Goal: Find specific page/section: Locate a particular part of the current website

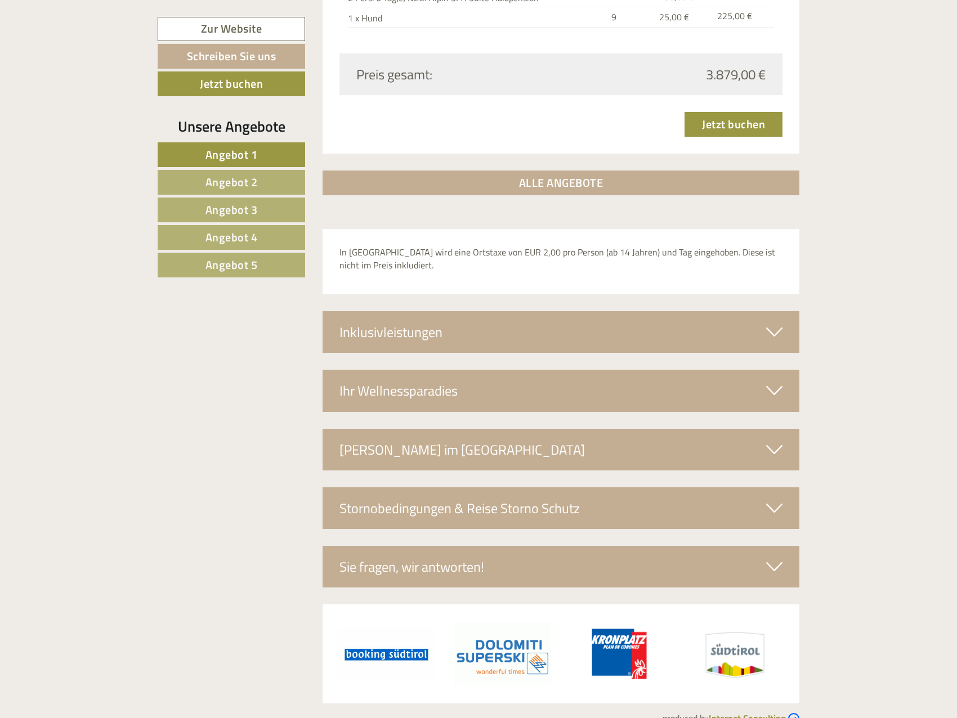
scroll to position [3491, 0]
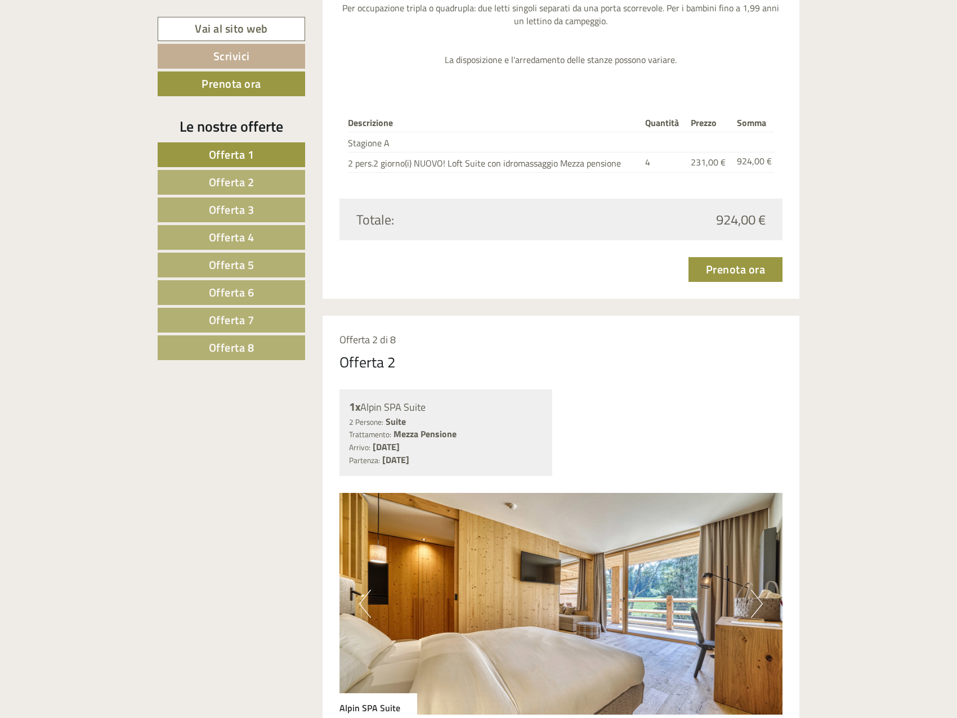
scroll to position [1577, 0]
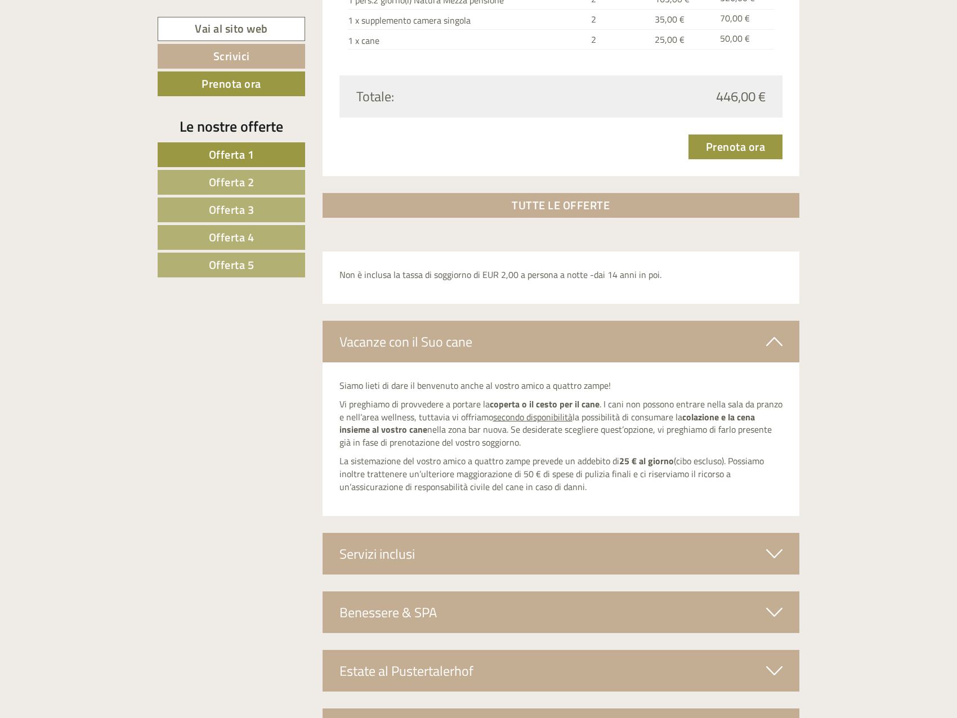
scroll to position [3443, 0]
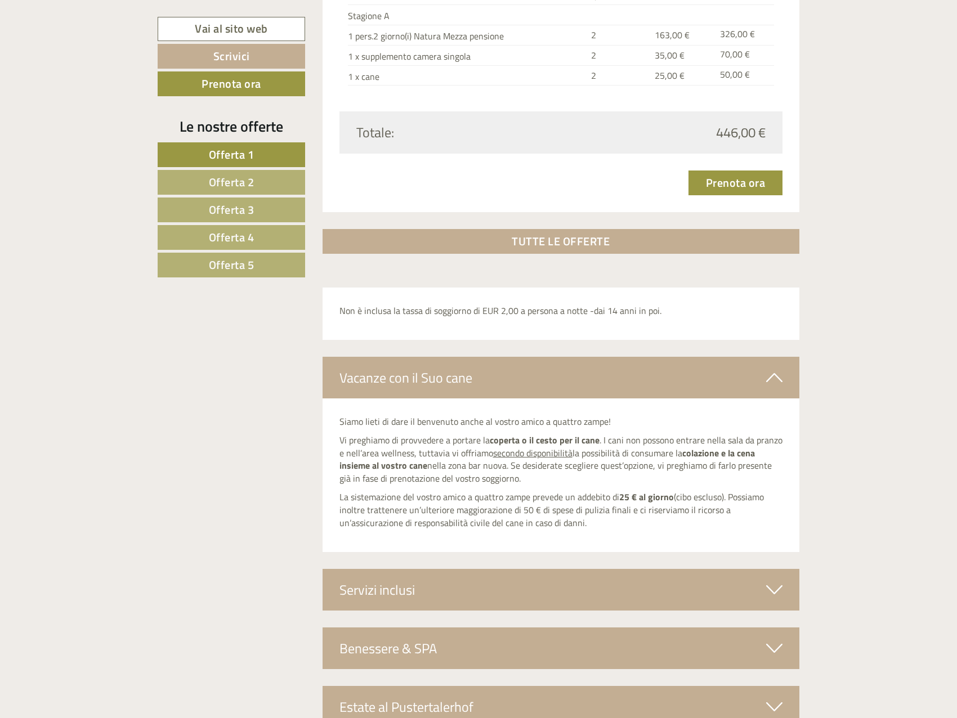
drag, startPoint x: 466, startPoint y: 505, endPoint x: 289, endPoint y: 414, distance: 198.4
copy div "Siamo lieti di dare il benvenuto anche al vostro amico a quattro zampe! Vi preg…"
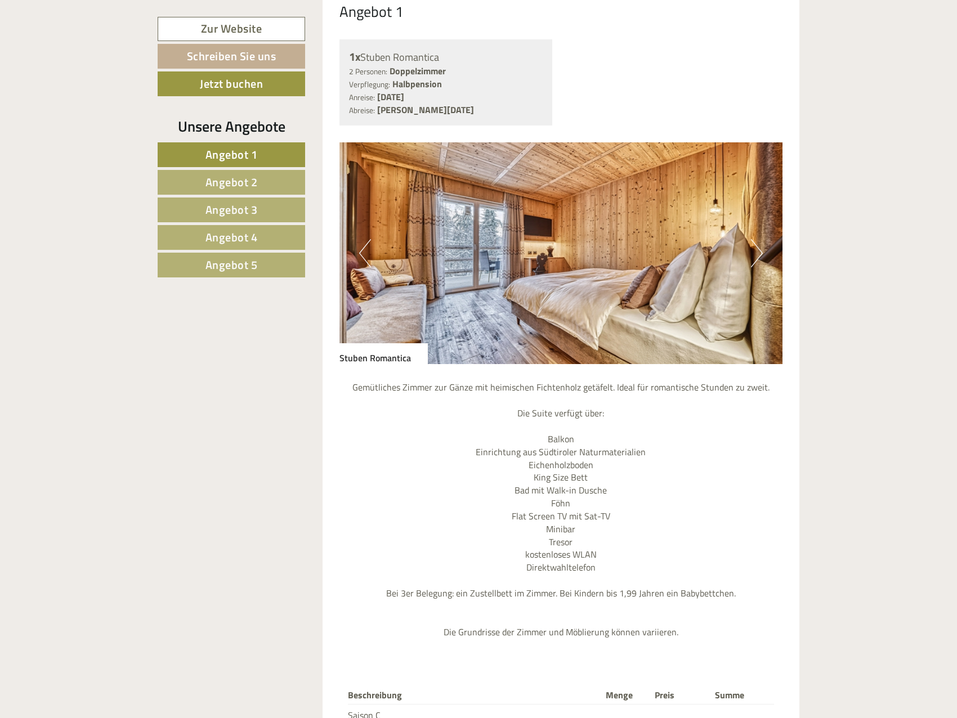
scroll to position [1295, 0]
